Goal: Information Seeking & Learning: Learn about a topic

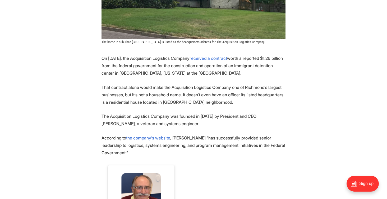
scroll to position [224, 0]
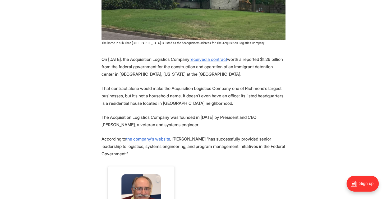
click at [193, 85] on p "That contract alone would make the Acquisition Logistics Company one of Richmon…" at bounding box center [194, 96] width 184 height 22
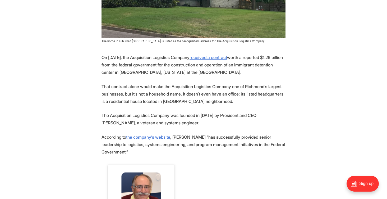
scroll to position [228, 0]
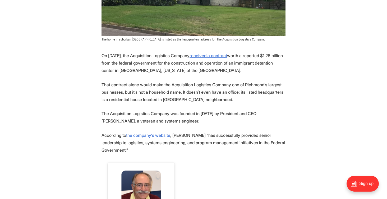
click at [150, 92] on p "That contract alone would make the Acquisition Logistics Company one of Richmon…" at bounding box center [194, 92] width 184 height 22
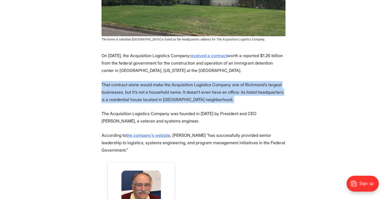
click at [123, 119] on p "The Acquisition Logistics Company was founded in [DATE] by President and CEO [P…" at bounding box center [194, 117] width 184 height 15
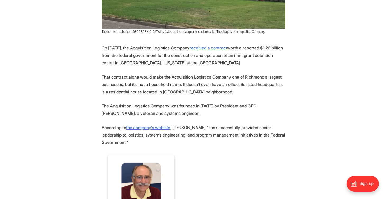
scroll to position [238, 0]
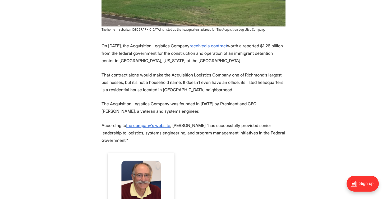
click at [117, 113] on p "The Acquisition Logistics Company was founded in [DATE] by President and CEO [P…" at bounding box center [194, 107] width 184 height 15
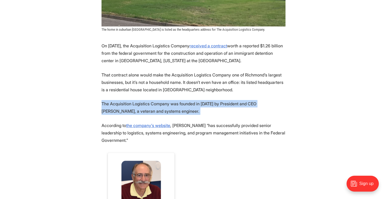
click at [108, 123] on p "According to the company’s website , [PERSON_NAME] “has successfully provided s…" at bounding box center [194, 133] width 184 height 22
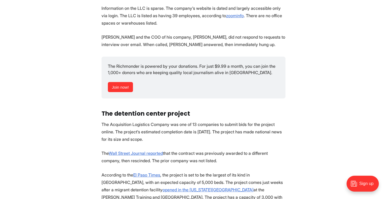
scroll to position [496, 0]
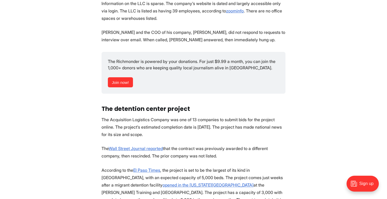
click at [191, 140] on section "On [DATE], the Acquisition Logistics Company received a contract worth a report…" at bounding box center [193, 55] width 387 height 544
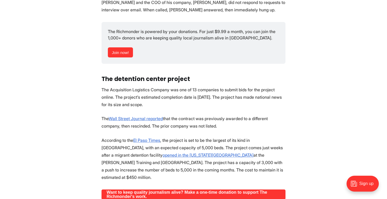
scroll to position [527, 0]
click at [207, 125] on p "The Wall Street Journal reported that the contract was previously awarded to a …" at bounding box center [194, 122] width 184 height 15
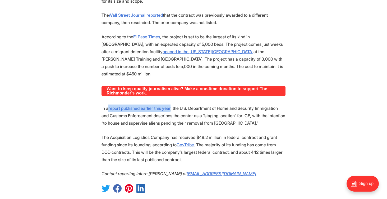
scroll to position [705, 0]
